Goal: Information Seeking & Learning: Learn about a topic

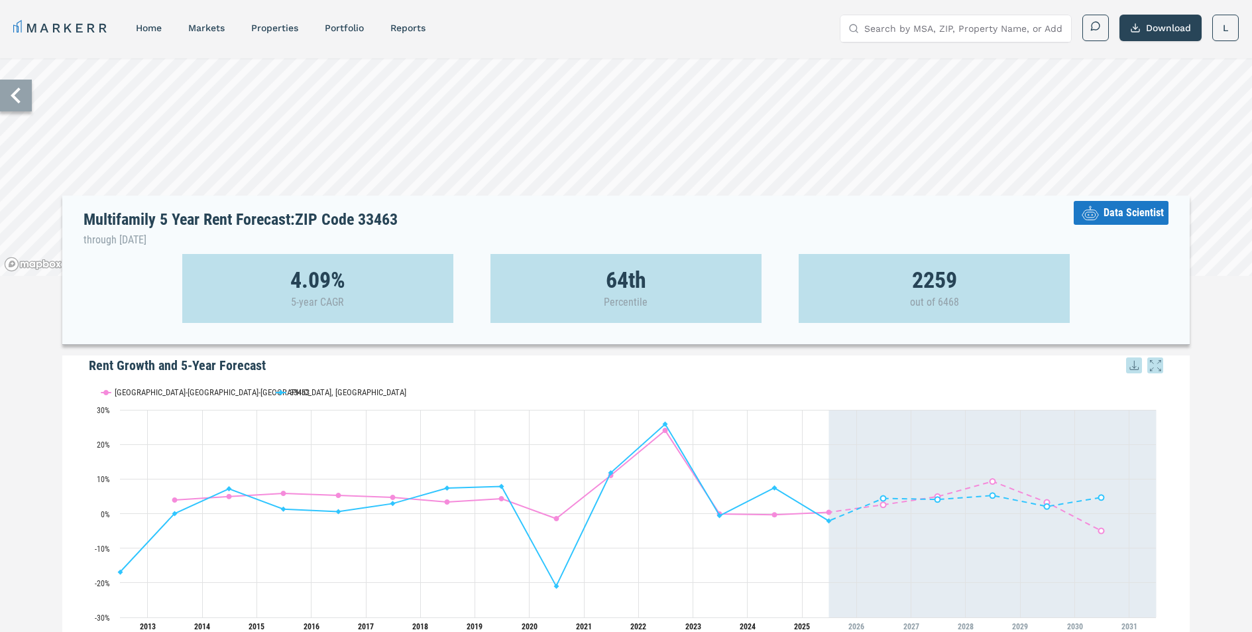
click at [17, 80] on icon at bounding box center [16, 96] width 32 height 32
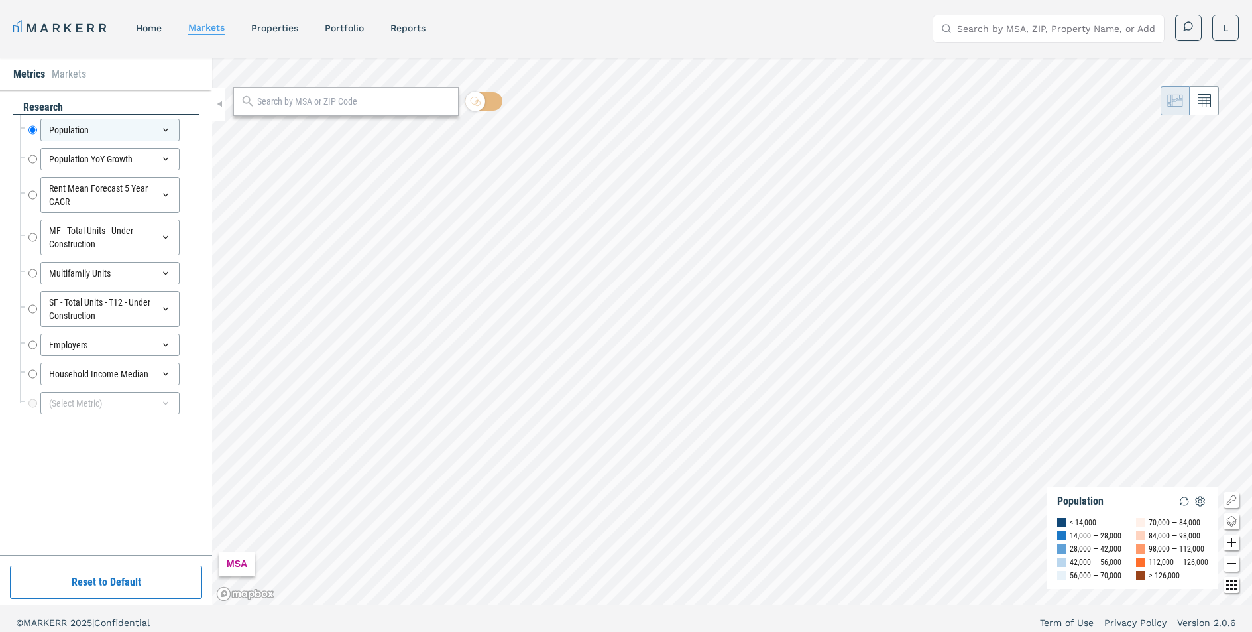
click at [382, 105] on input "text" at bounding box center [354, 102] width 194 height 14
paste input "[STREET_ADDRESS]"
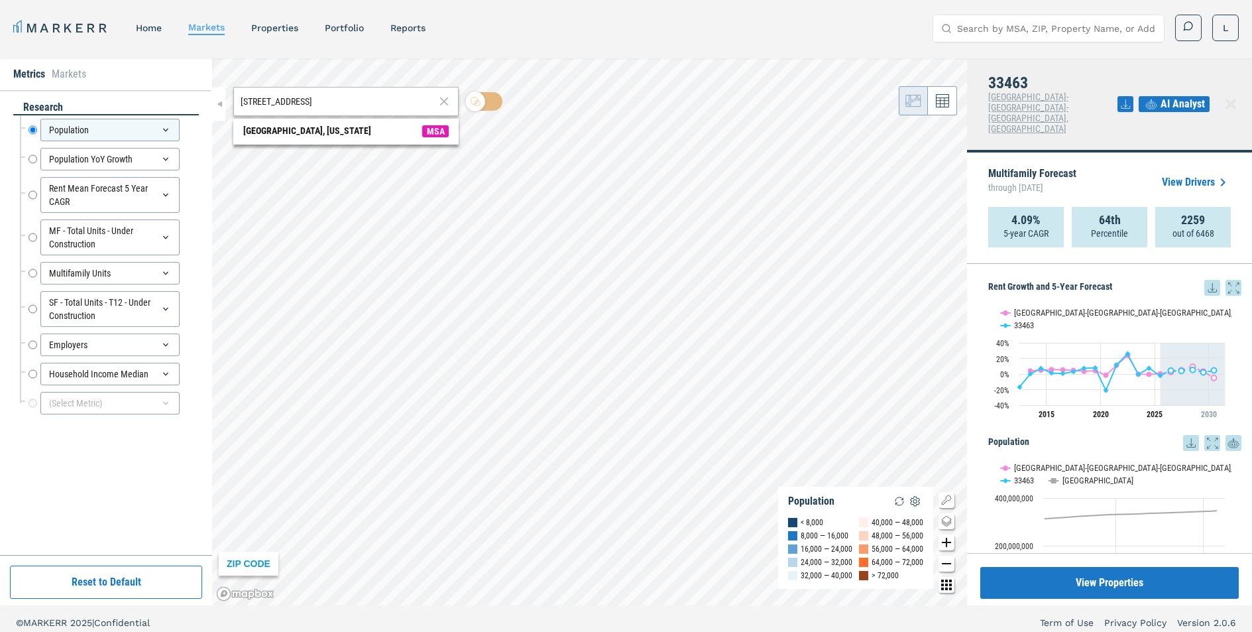
drag, startPoint x: 363, startPoint y: 99, endPoint x: 158, endPoint y: 94, distance: 204.9
click at [158, 94] on div "Metrics Markets research Population Population Population YoY Growth Population…" at bounding box center [626, 331] width 1252 height 547
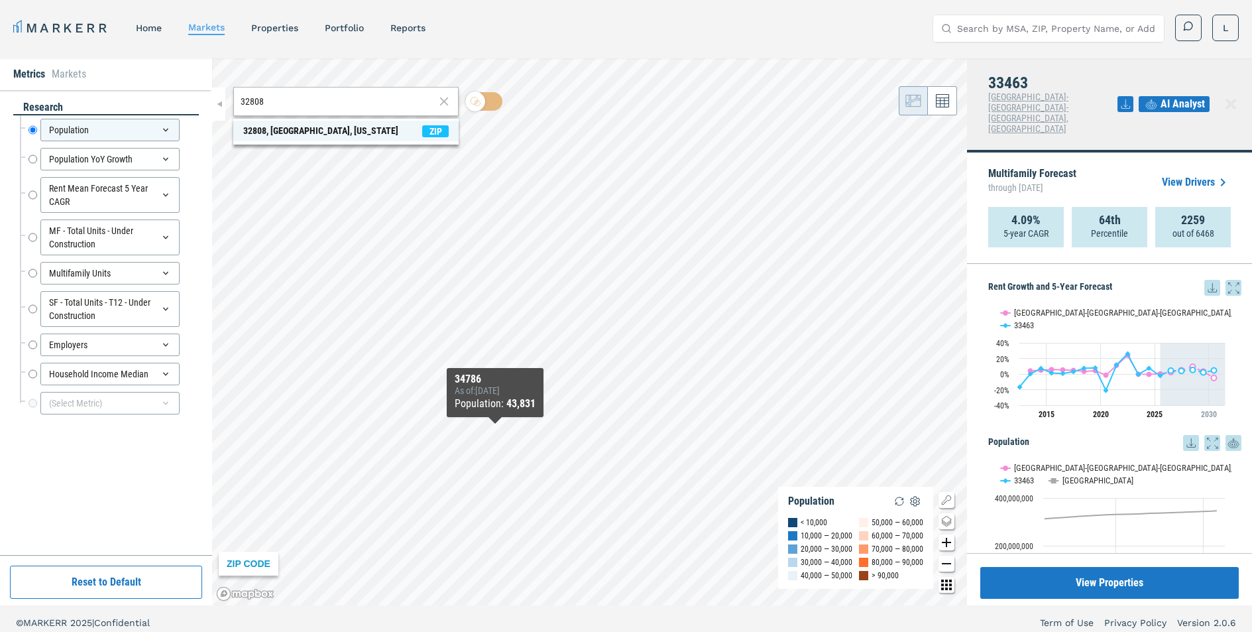
type input "32808"
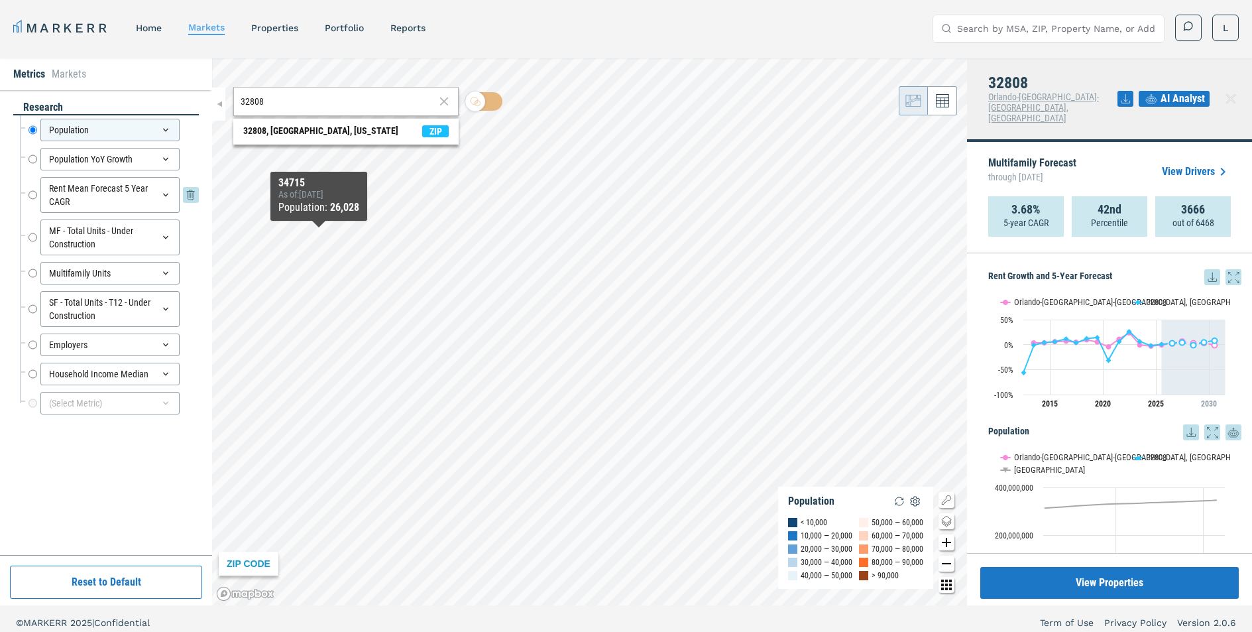
click at [34, 197] on input "Rent Mean Forecast 5 Year CAGR" at bounding box center [32, 195] width 9 height 36
radio input "false"
radio input "true"
